Goal: Task Accomplishment & Management: Complete application form

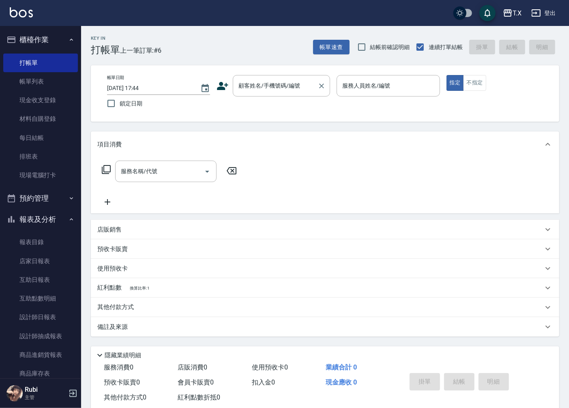
click at [268, 88] on input "顧客姓名/手機號碼/編號" at bounding box center [276, 86] width 78 height 14
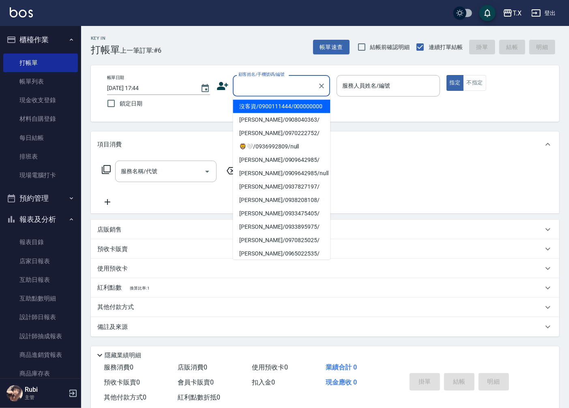
click at [257, 110] on li "沒客資/0900111444/000000000" at bounding box center [281, 106] width 97 height 13
type input "沒客資/0900111444/000000000"
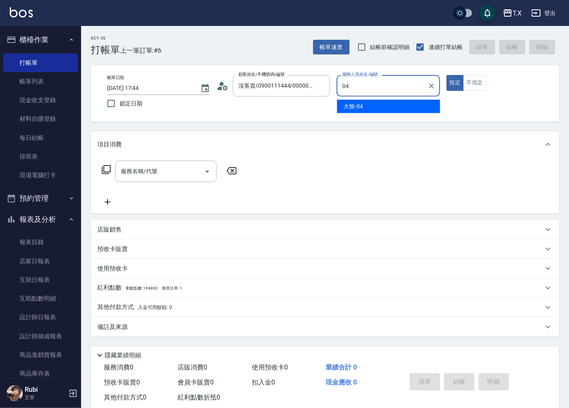
type input "大狼-04"
type button "true"
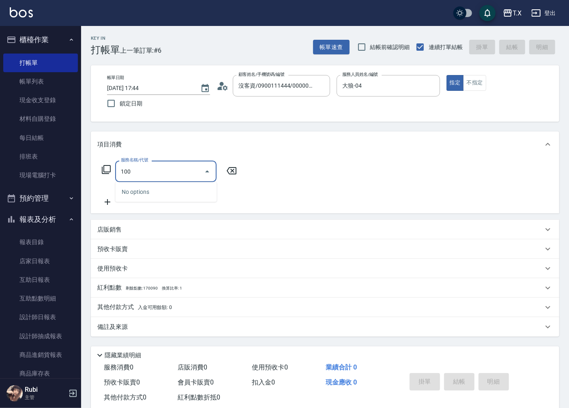
type input "1005"
type input "60"
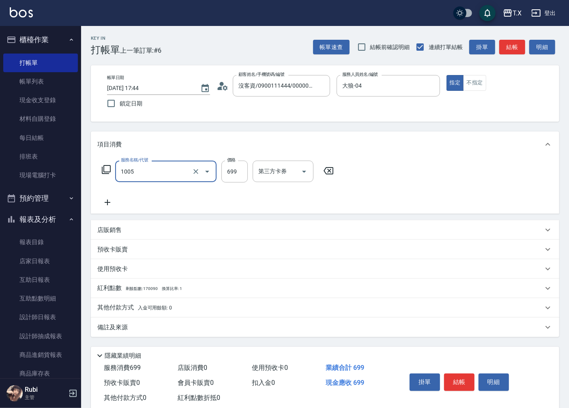
type input "毛囊淨化洗髮(1005)"
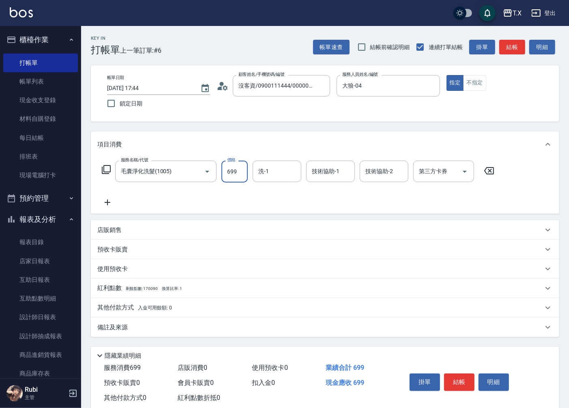
type input "7"
type input "0"
type input "700"
type input "70"
type input "700"
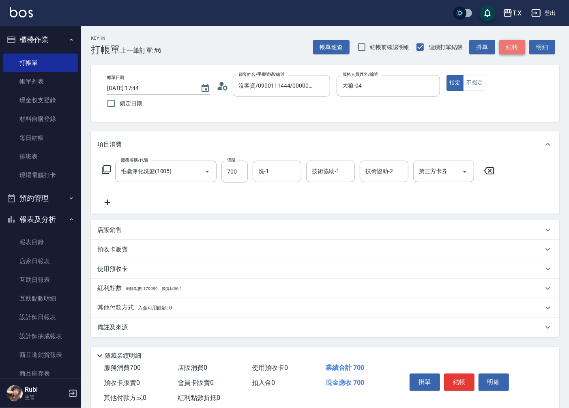
click at [515, 51] on button "結帳" at bounding box center [513, 47] width 26 height 15
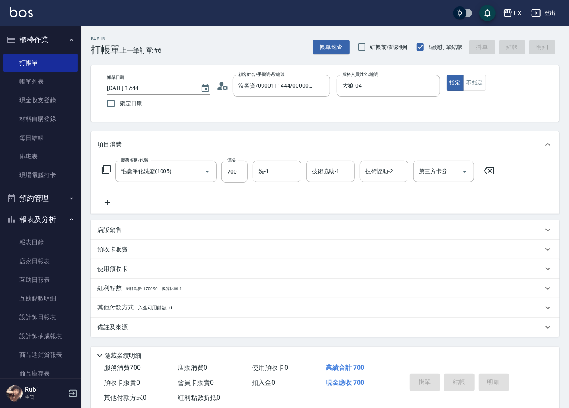
type input "[DATE] 19:03"
type input "0"
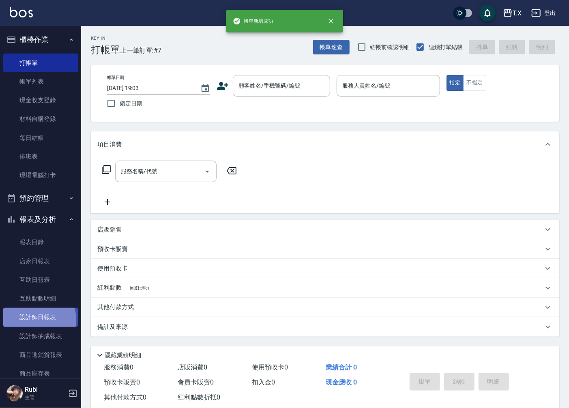
click at [35, 320] on link "設計師日報表" at bounding box center [40, 317] width 75 height 19
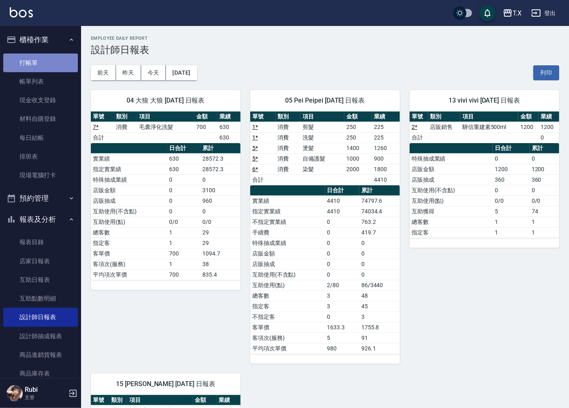
click at [46, 63] on link "打帳單" at bounding box center [40, 63] width 75 height 19
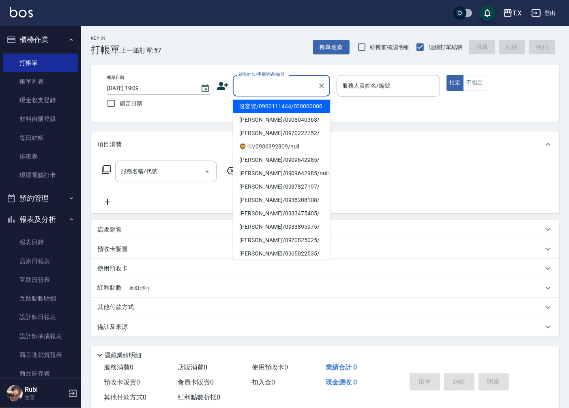
click at [257, 92] on input "顧客姓名/手機號碼/編號" at bounding box center [276, 86] width 78 height 14
click at [254, 107] on li "沒客資/0900111444/000000000" at bounding box center [281, 106] width 97 height 13
type input "沒客資/0900111444/000000000"
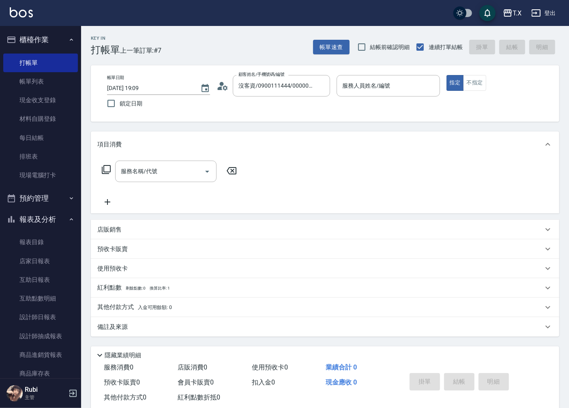
drag, startPoint x: 260, startPoint y: 108, endPoint x: 545, endPoint y: 172, distance: 291.8
click at [334, 139] on div "Key In 打帳單 上一筆訂單:#7 帳單速查 結帳前確認明細 連續打單結帳 掛單 結帳 明細 帳單日期 [DATE] 19:09 鎖定日期 顧客姓名/手機…" at bounding box center [325, 225] width 488 height 399
click at [395, 79] on input "服務人員姓名/編號" at bounding box center [389, 86] width 96 height 14
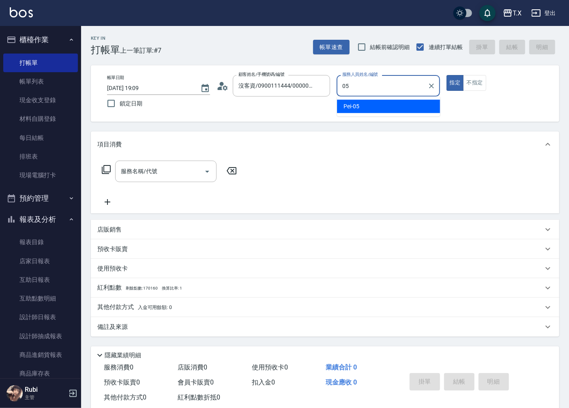
type input "Pei-05"
type button "true"
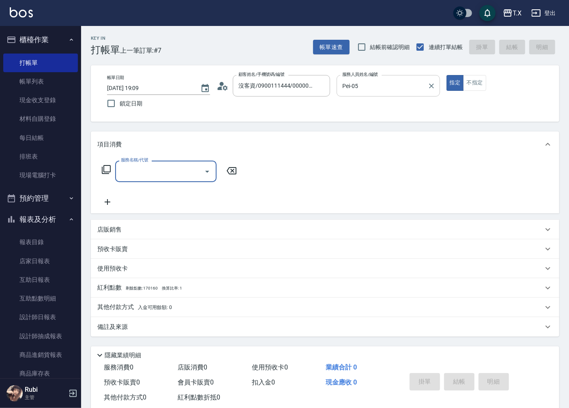
type input "4"
type input "704"
type input "500"
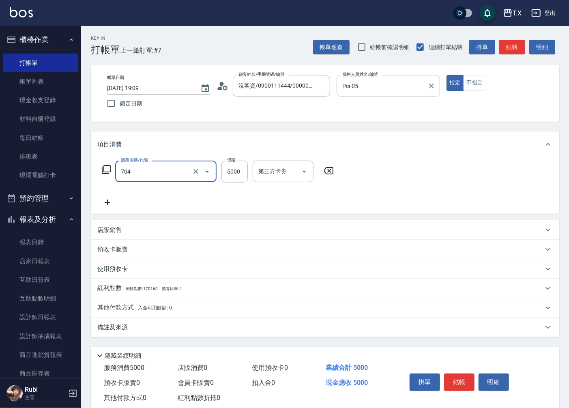
type input "新羽毛鉑金接髮調整(704)"
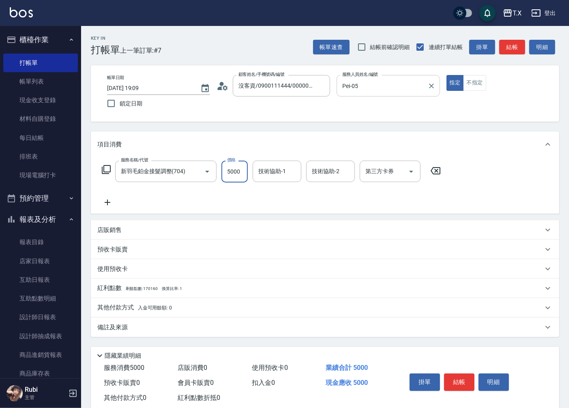
type input "4"
type input "0"
type input "400"
type input "4000"
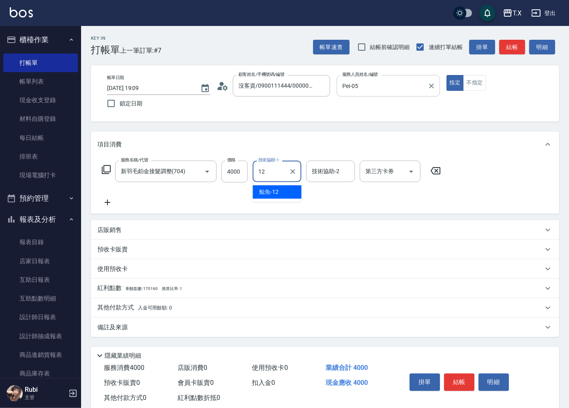
type input "鯨魚-12"
click at [509, 44] on button "結帳" at bounding box center [513, 47] width 26 height 15
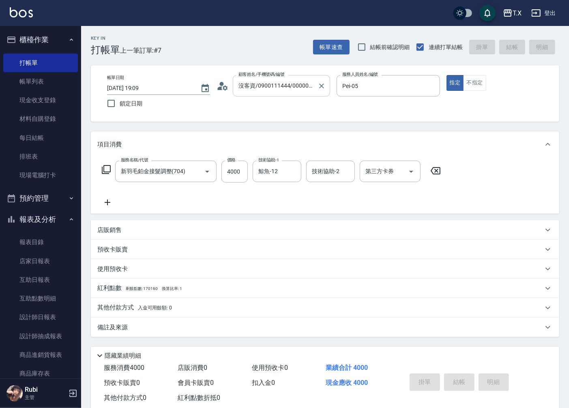
type input "[DATE] 19:10"
type input "0"
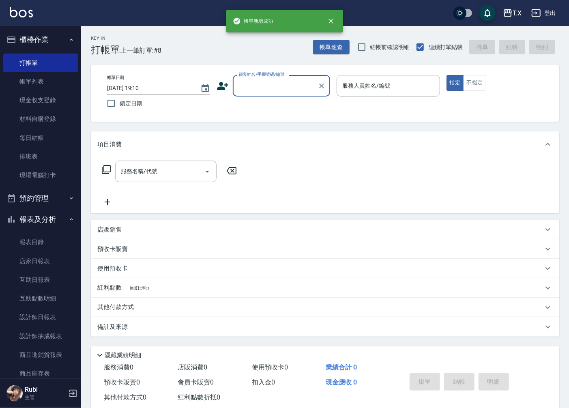
click at [275, 88] on input "顧客姓名/手機號碼/編號" at bounding box center [276, 86] width 78 height 14
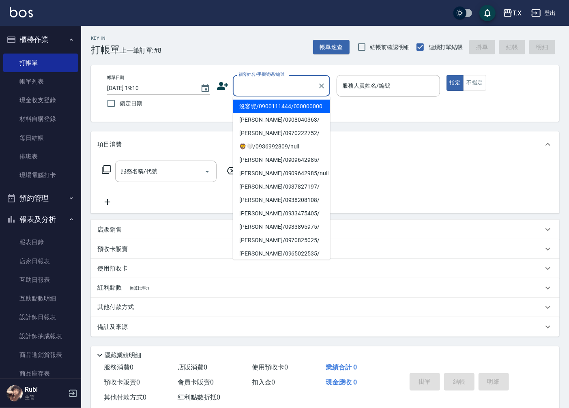
click at [270, 111] on li "沒客資/0900111444/000000000" at bounding box center [281, 106] width 97 height 13
type input "沒客資/0900111444/000000000"
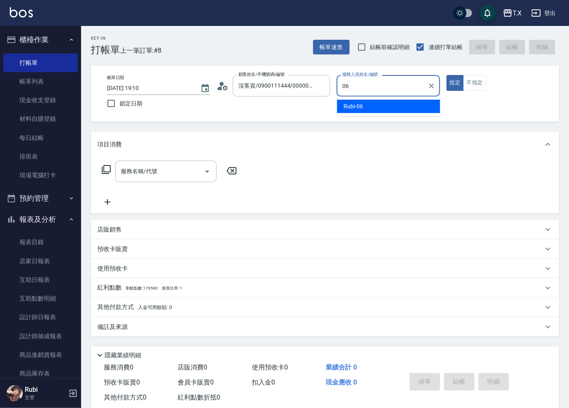
type input "Rubi-06"
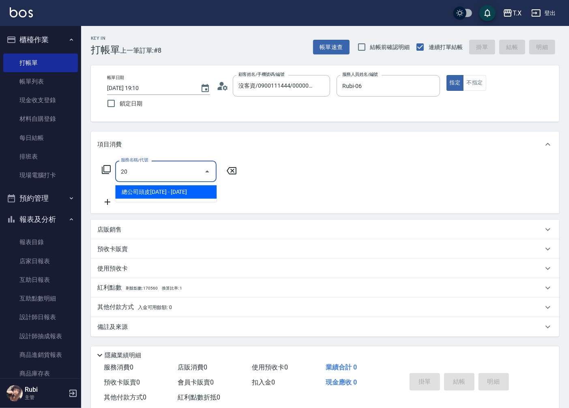
type input "201"
type input "20"
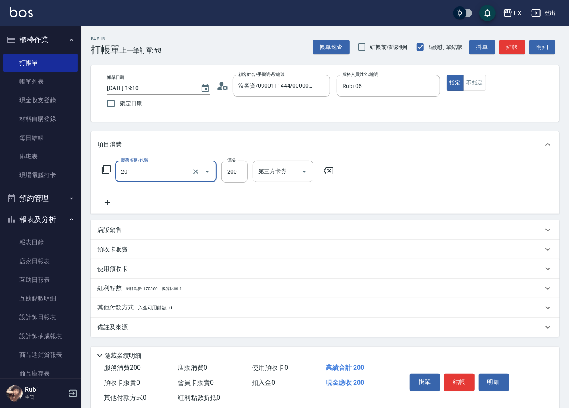
type input "洗髮(201)"
type input "0"
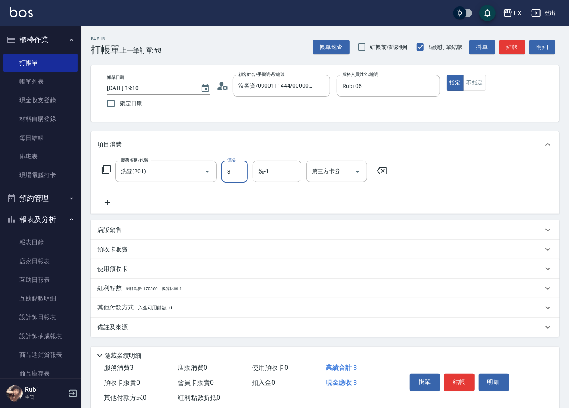
type input "30"
type input "300"
type input "鯨魚-12"
click at [516, 43] on button "結帳" at bounding box center [513, 47] width 26 height 15
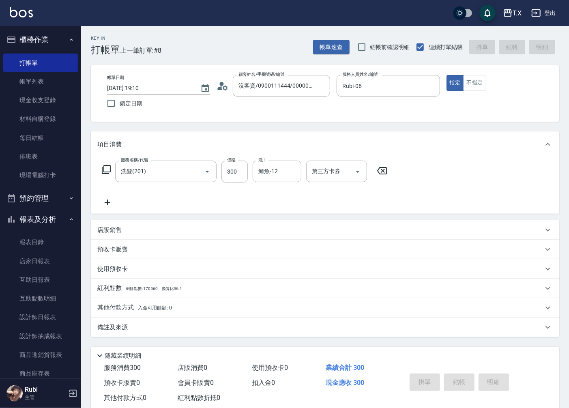
type input "0"
